Goal: Find specific page/section: Find specific page/section

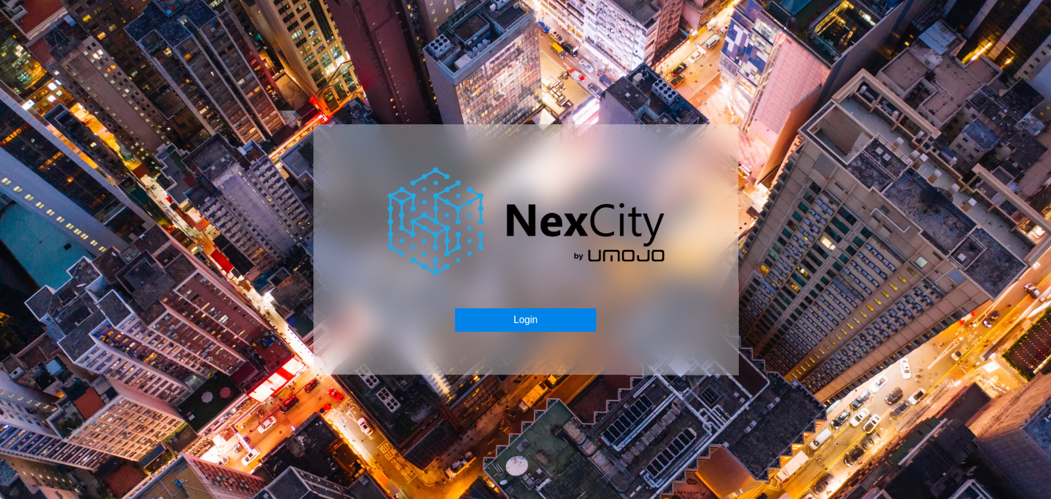
click at [495, 317] on button "Login" at bounding box center [525, 319] width 141 height 23
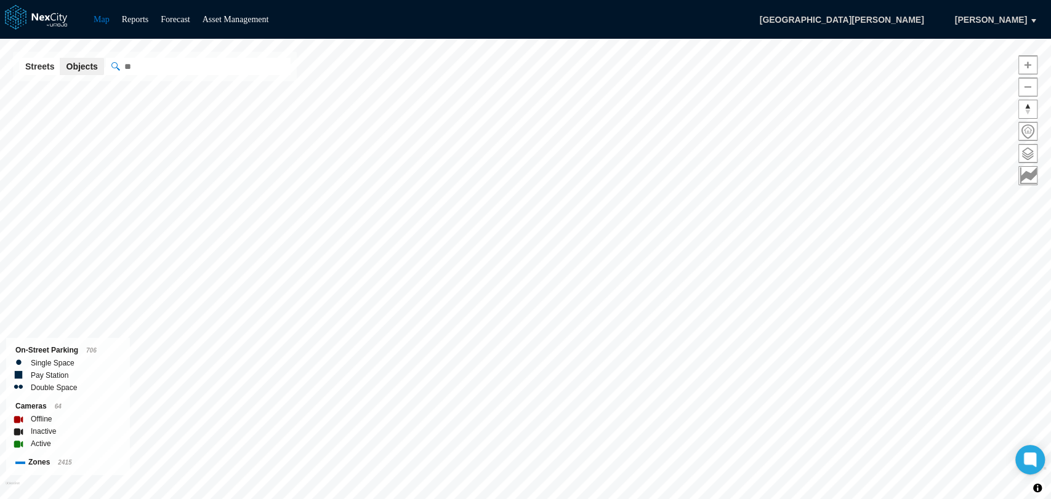
click at [786, 499] on html "Map Reports Forecast Asset Management [GEOGRAPHIC_DATA][PERSON_NAME], [PERSON_N…" at bounding box center [525, 249] width 1051 height 499
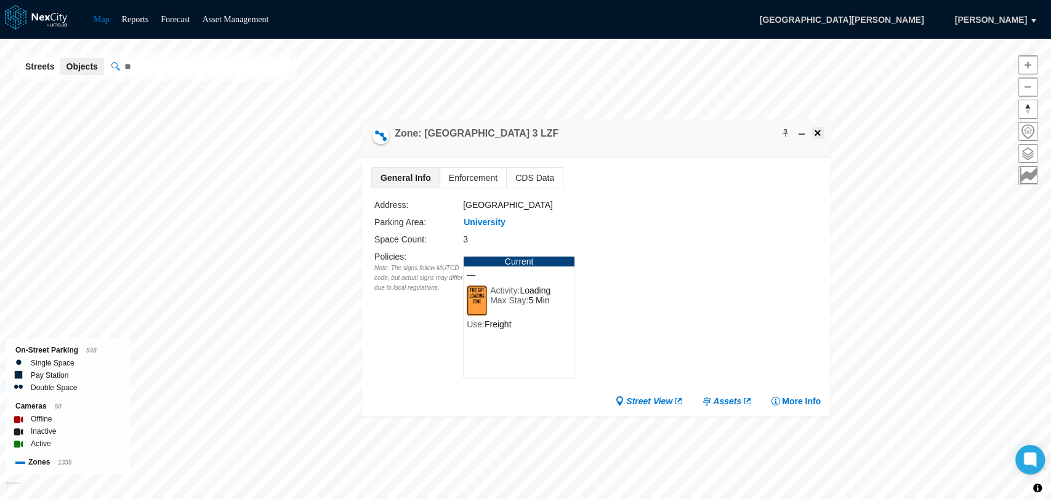
click at [816, 135] on span at bounding box center [818, 133] width 10 height 10
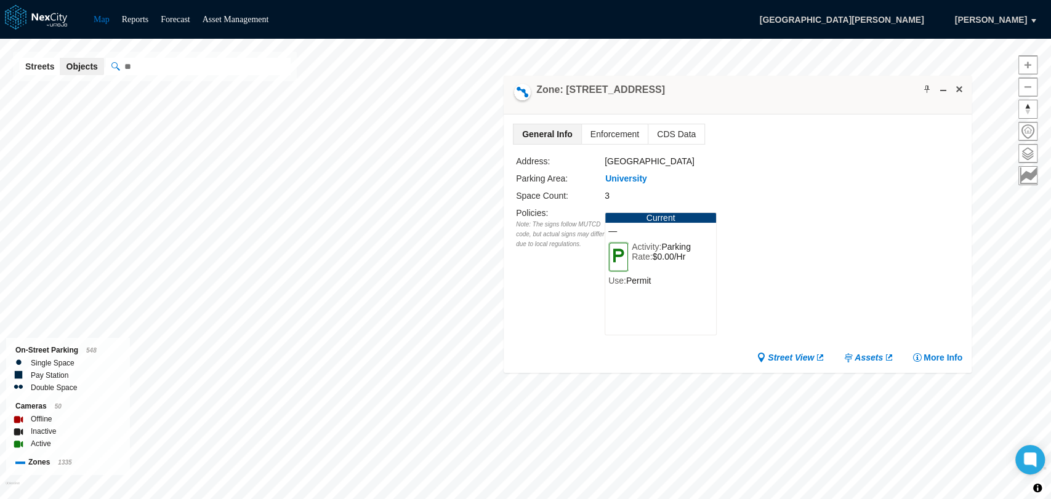
click at [965, 85] on div "Zone: [STREET_ADDRESS]" at bounding box center [738, 95] width 468 height 39
click at [960, 88] on span at bounding box center [959, 89] width 10 height 10
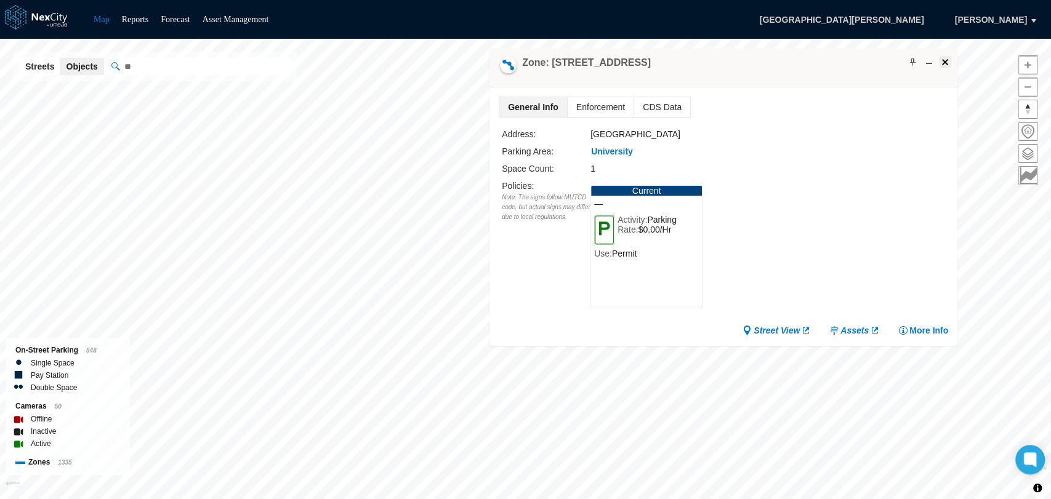
click at [946, 59] on span at bounding box center [945, 62] width 10 height 10
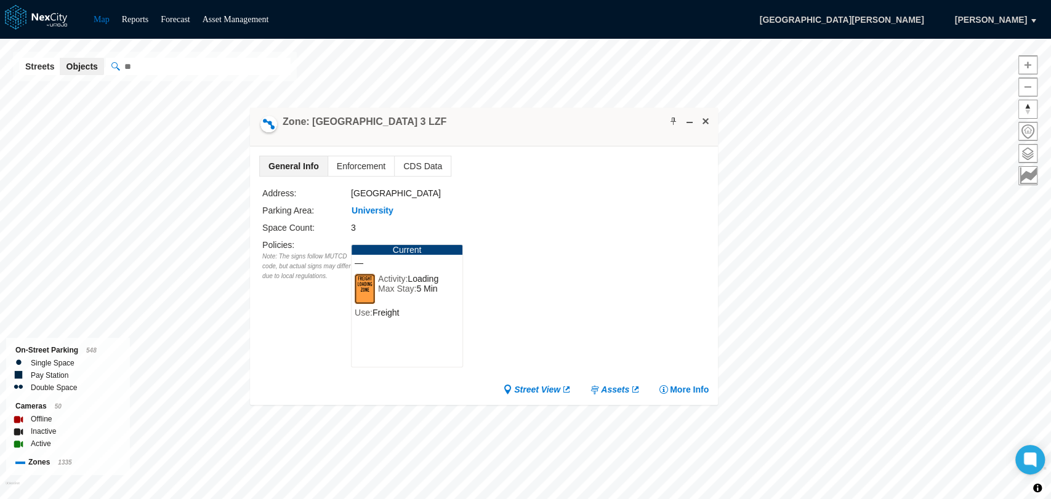
drag, startPoint x: 507, startPoint y: 214, endPoint x: 518, endPoint y: 125, distance: 90.0
click at [518, 125] on div "Zone: [GEOGRAPHIC_DATA] 3 LZF" at bounding box center [484, 127] width 468 height 39
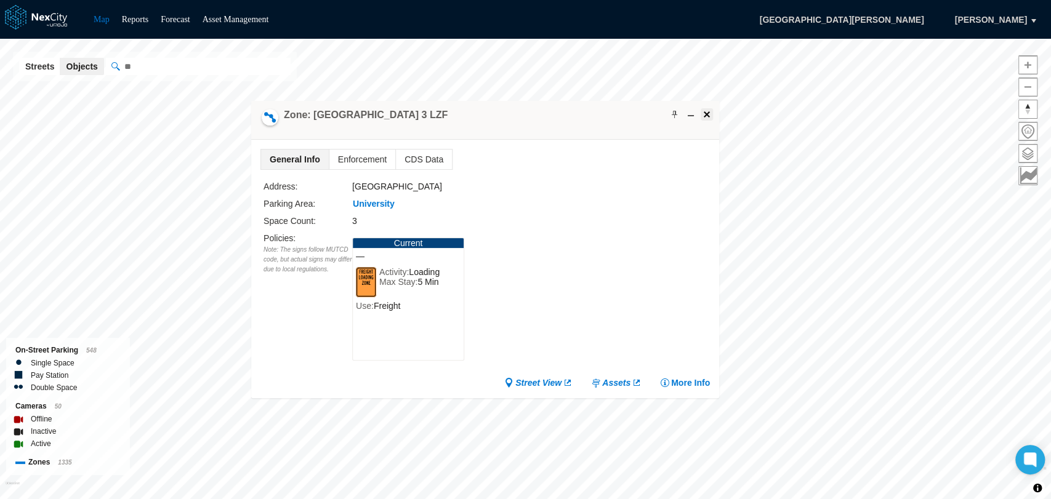
click at [704, 110] on span at bounding box center [707, 115] width 10 height 10
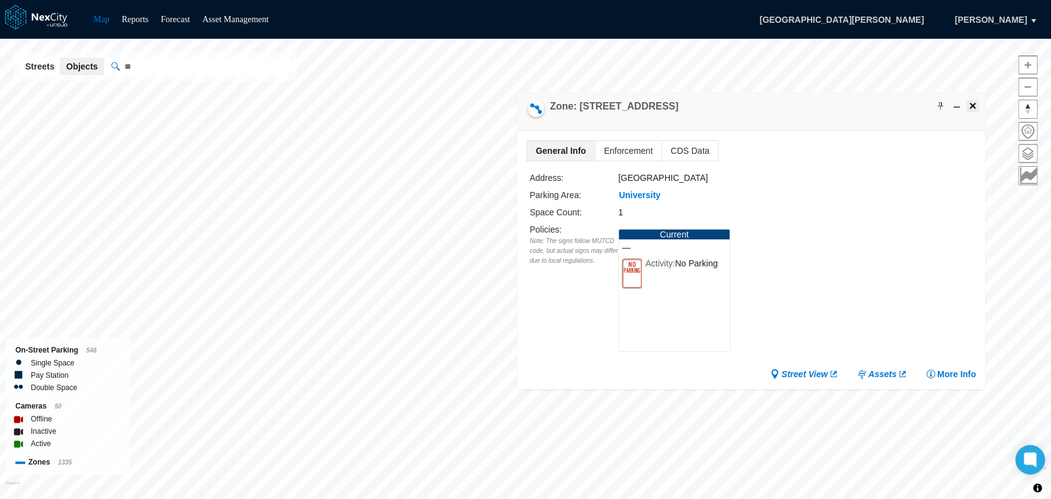
click at [970, 104] on span at bounding box center [973, 106] width 10 height 10
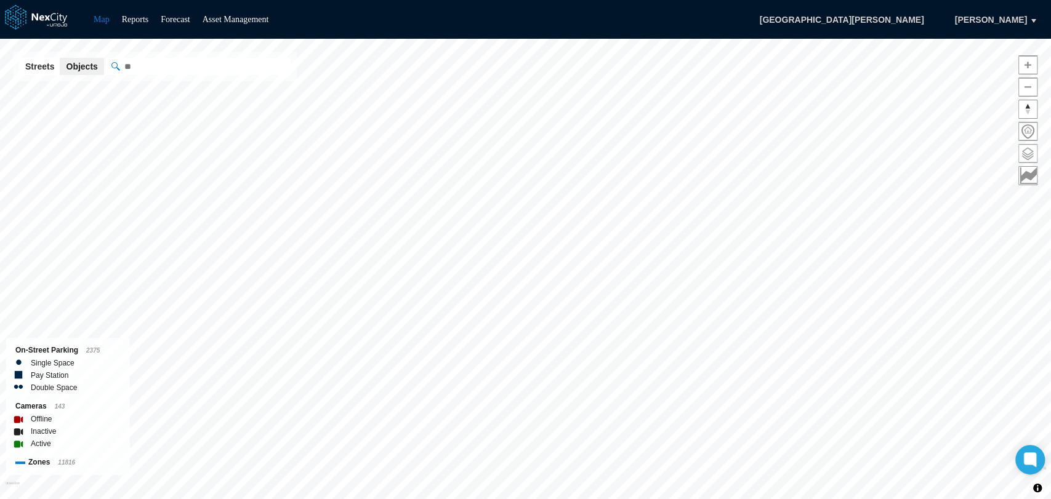
click at [1028, 147] on span at bounding box center [1028, 154] width 18 height 18
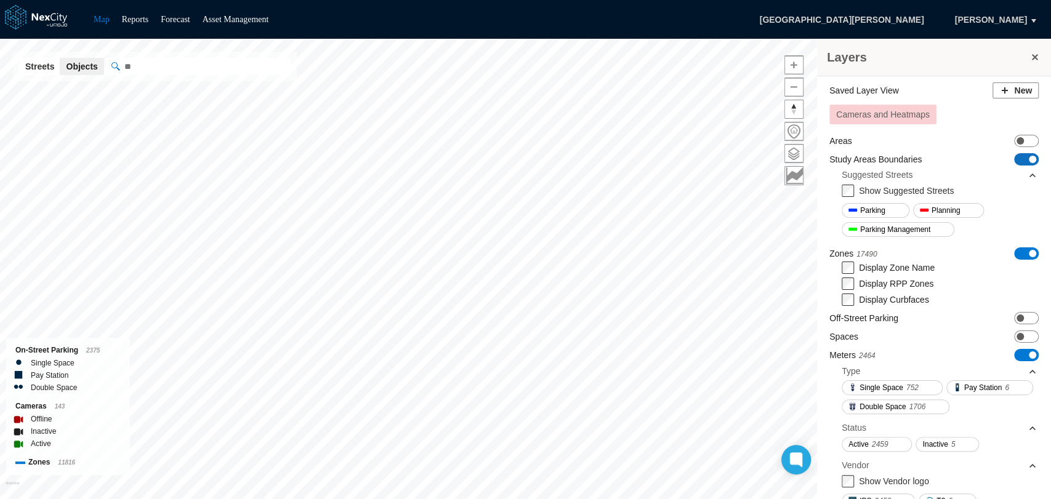
click at [1014, 160] on span "ON OFF" at bounding box center [1026, 159] width 25 height 12
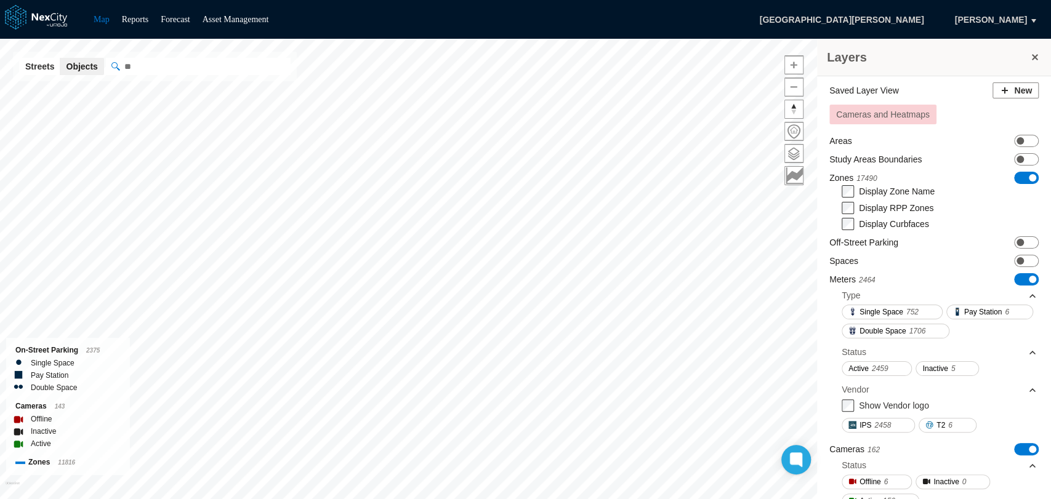
click at [1038, 57] on button at bounding box center [1035, 57] width 12 height 17
